Goal: Transaction & Acquisition: Register for event/course

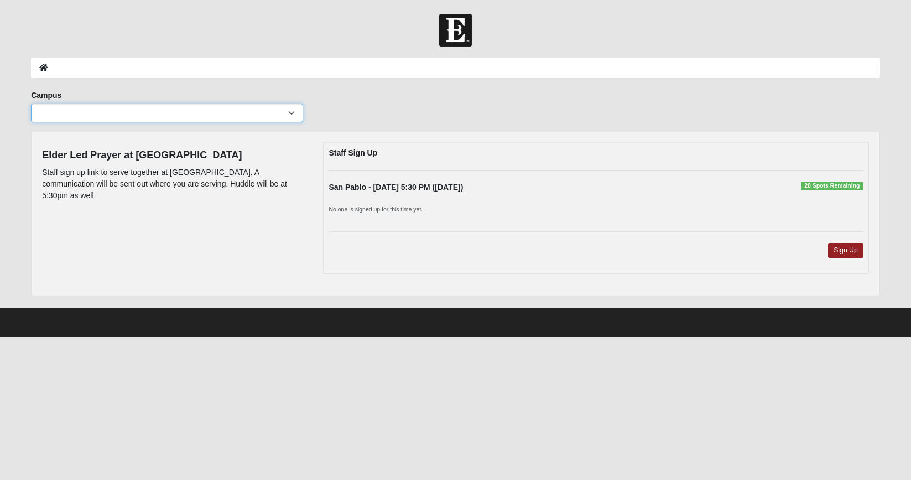
select select "3"
click at [666, 289] on div "Elder Led Prayer at SP Staff sign up link to serve together at San Pablo. A com…" at bounding box center [455, 213] width 849 height 165
click at [852, 250] on link "Sign Up" at bounding box center [845, 250] width 35 height 15
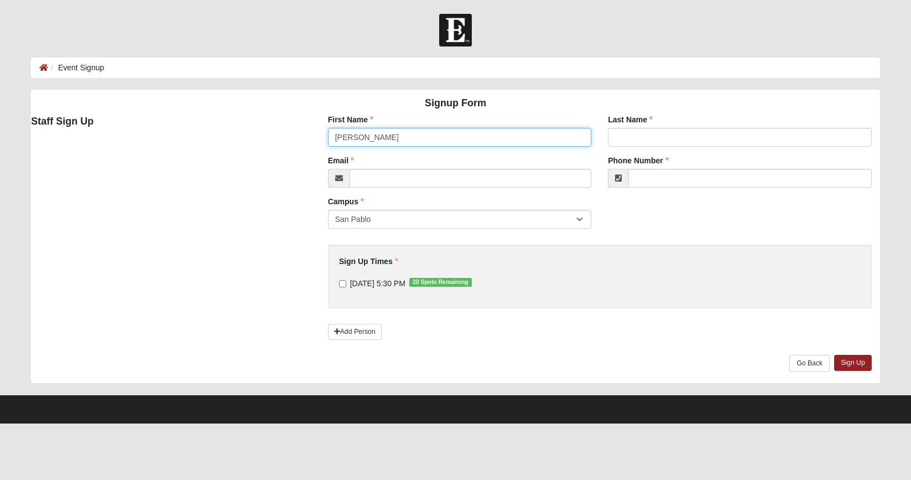
type input "[PERSON_NAME]"
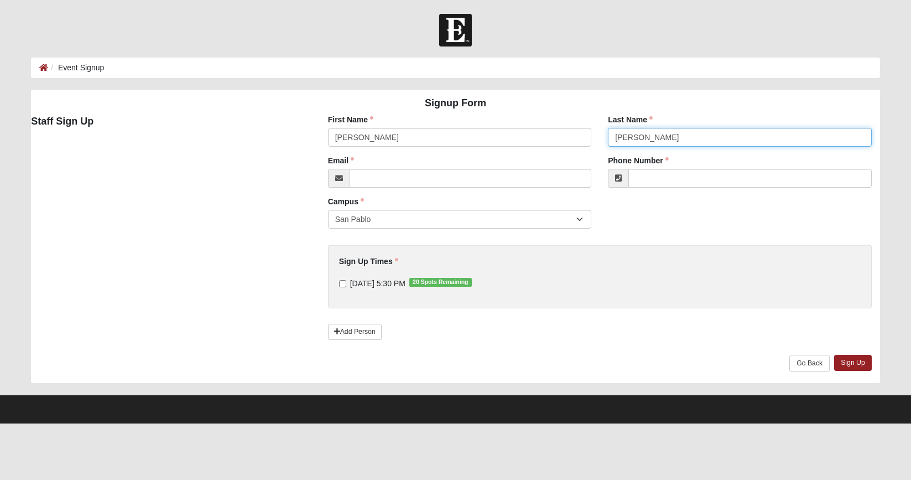
type input "[PERSON_NAME]"
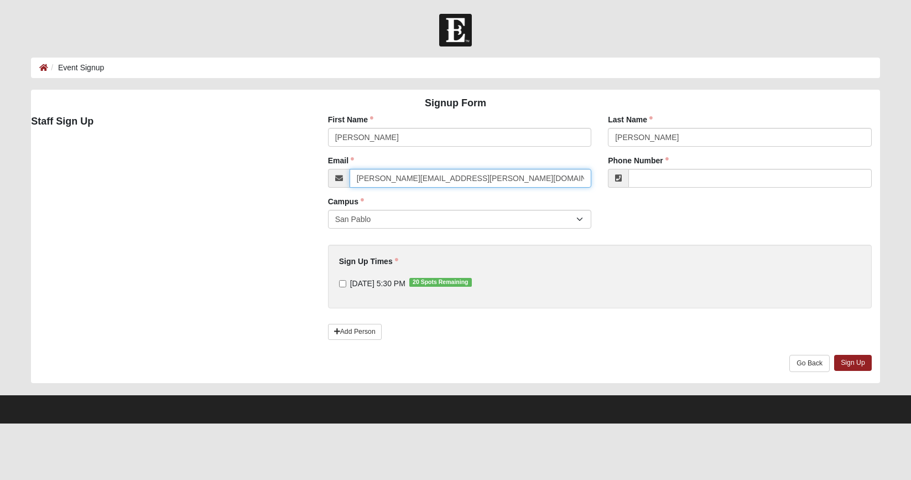
type input "[PERSON_NAME][EMAIL_ADDRESS][PERSON_NAME][DOMAIN_NAME]"
type input "[PHONE_NUMBER]"
click at [343, 283] on input "[DATE] 5:30 PM 20 Spots Remaining" at bounding box center [342, 283] width 7 height 7
checkbox input "true"
click at [858, 366] on link "Sign Up" at bounding box center [853, 363] width 38 height 16
